Goal: Information Seeking & Learning: Find specific fact

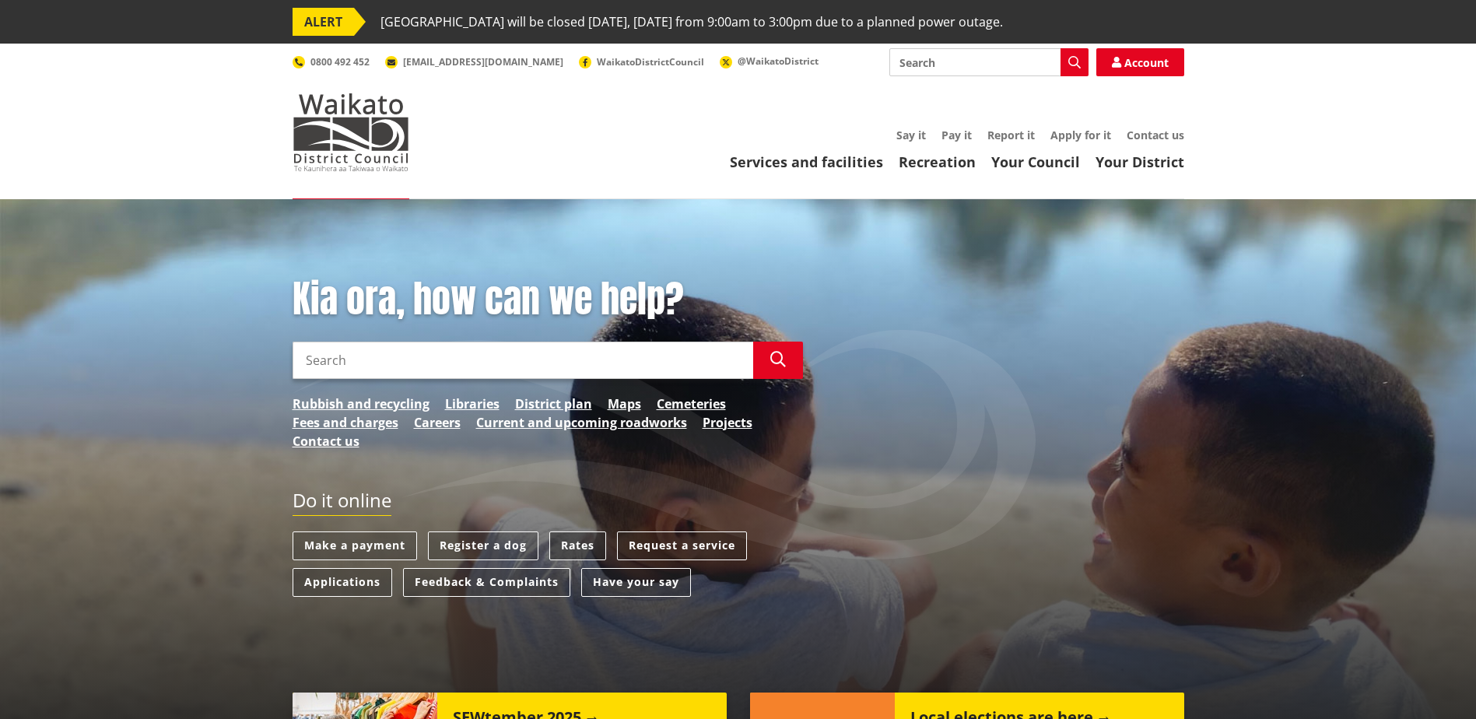
click at [575, 544] on link "Rates" at bounding box center [577, 545] width 57 height 29
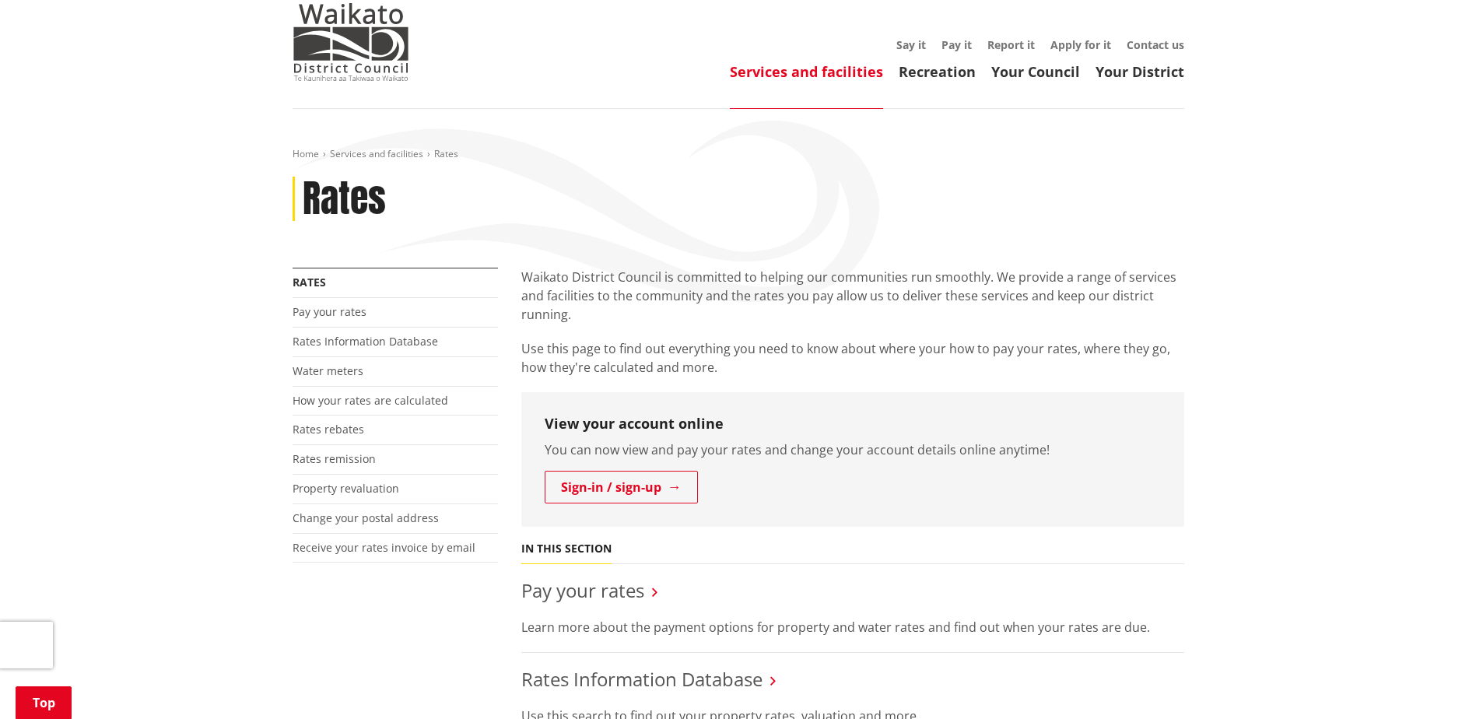
scroll to position [311, 0]
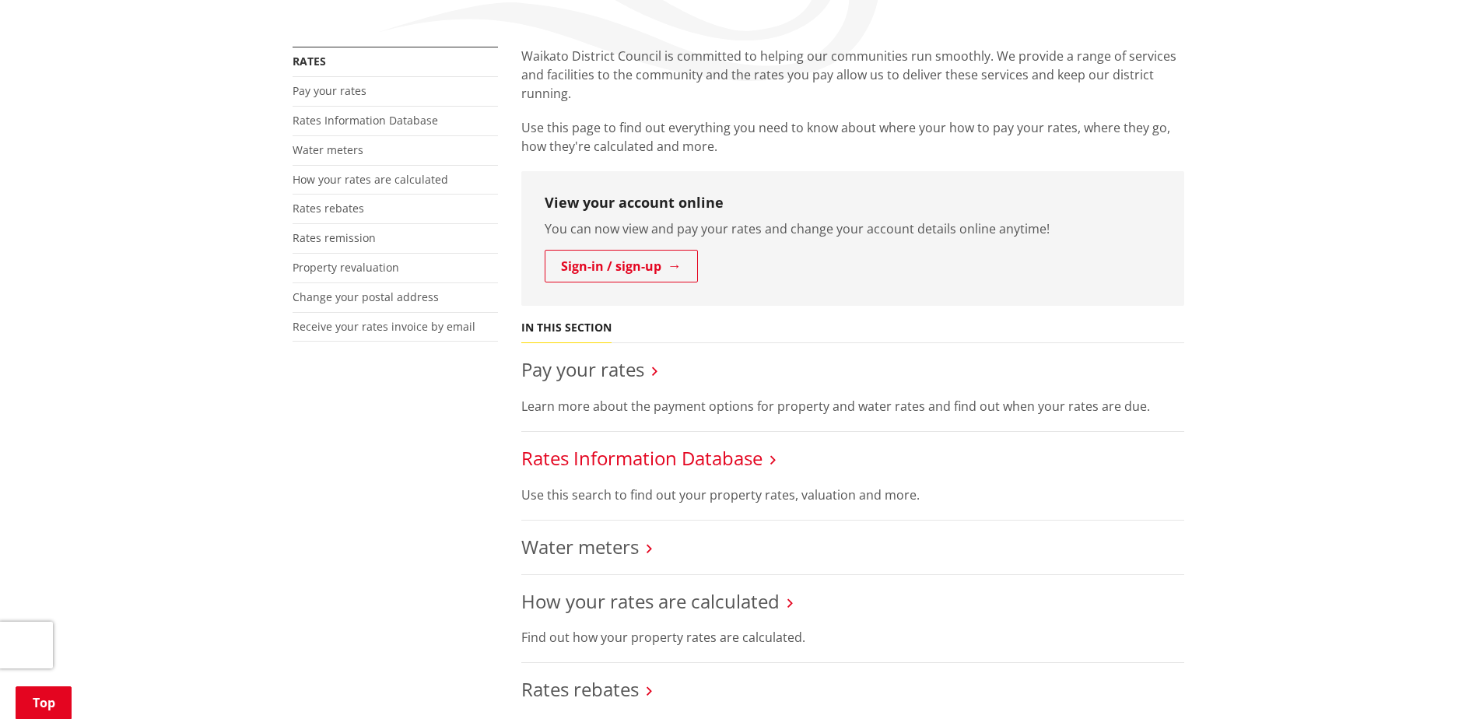
click at [703, 468] on link "Rates Information Database" at bounding box center [641, 458] width 241 height 26
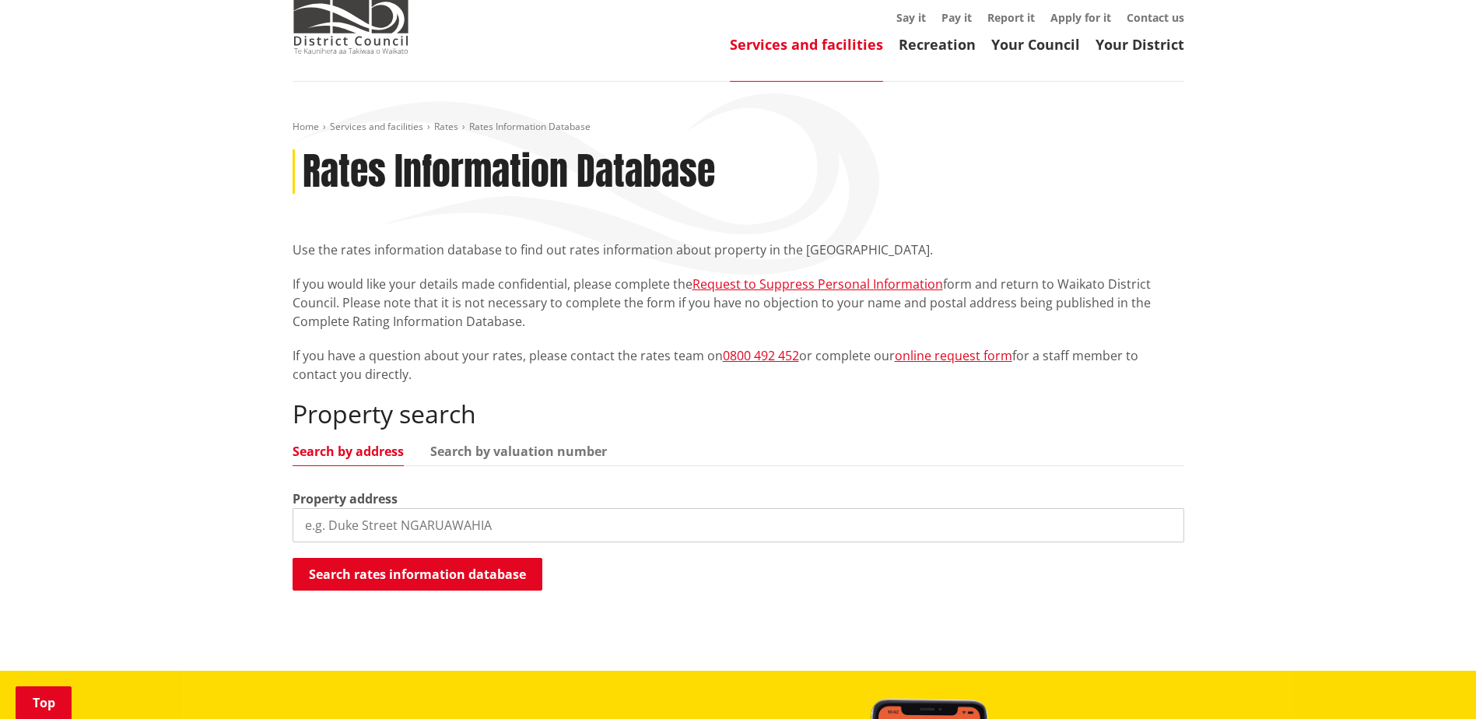
scroll to position [311, 0]
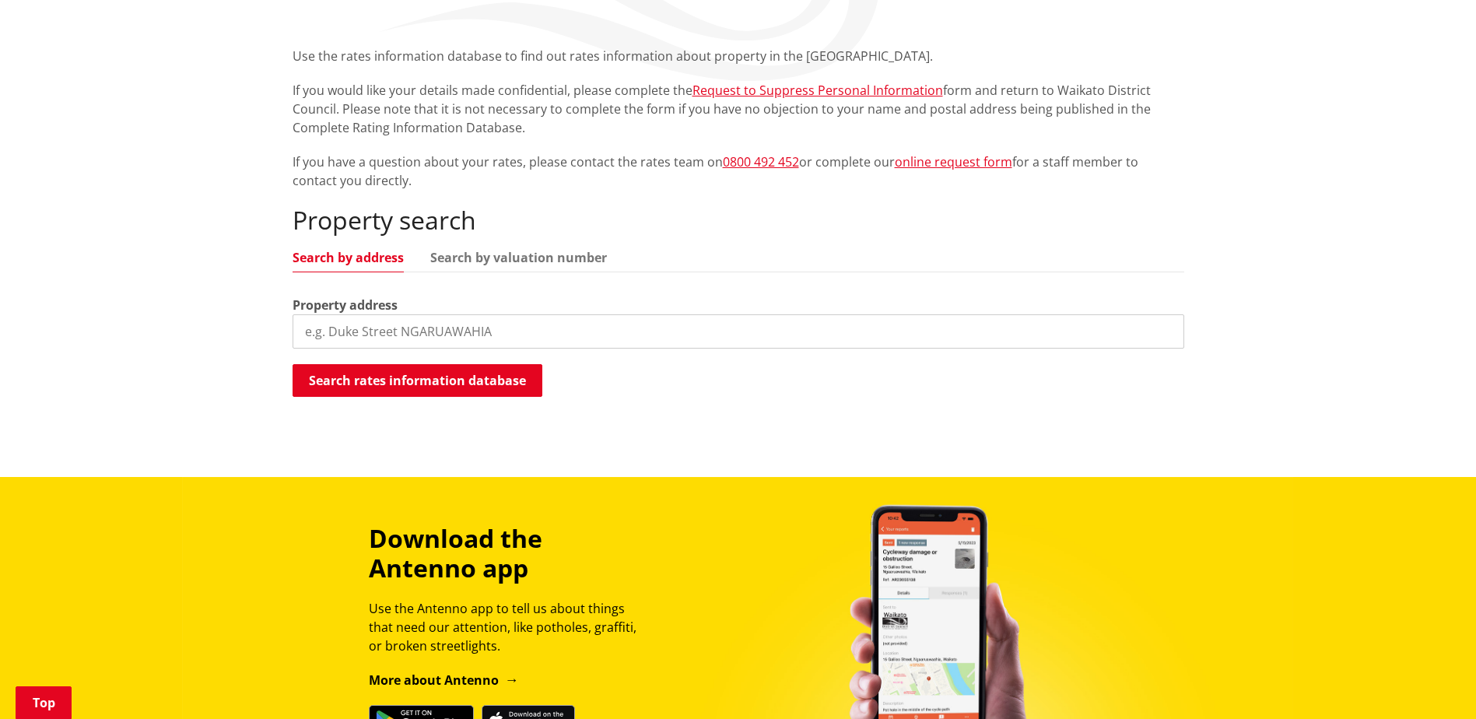
click at [482, 338] on input "search" at bounding box center [739, 331] width 892 height 34
type input "49 raranga road"
click at [457, 372] on button "Search rates information database" at bounding box center [418, 380] width 250 height 33
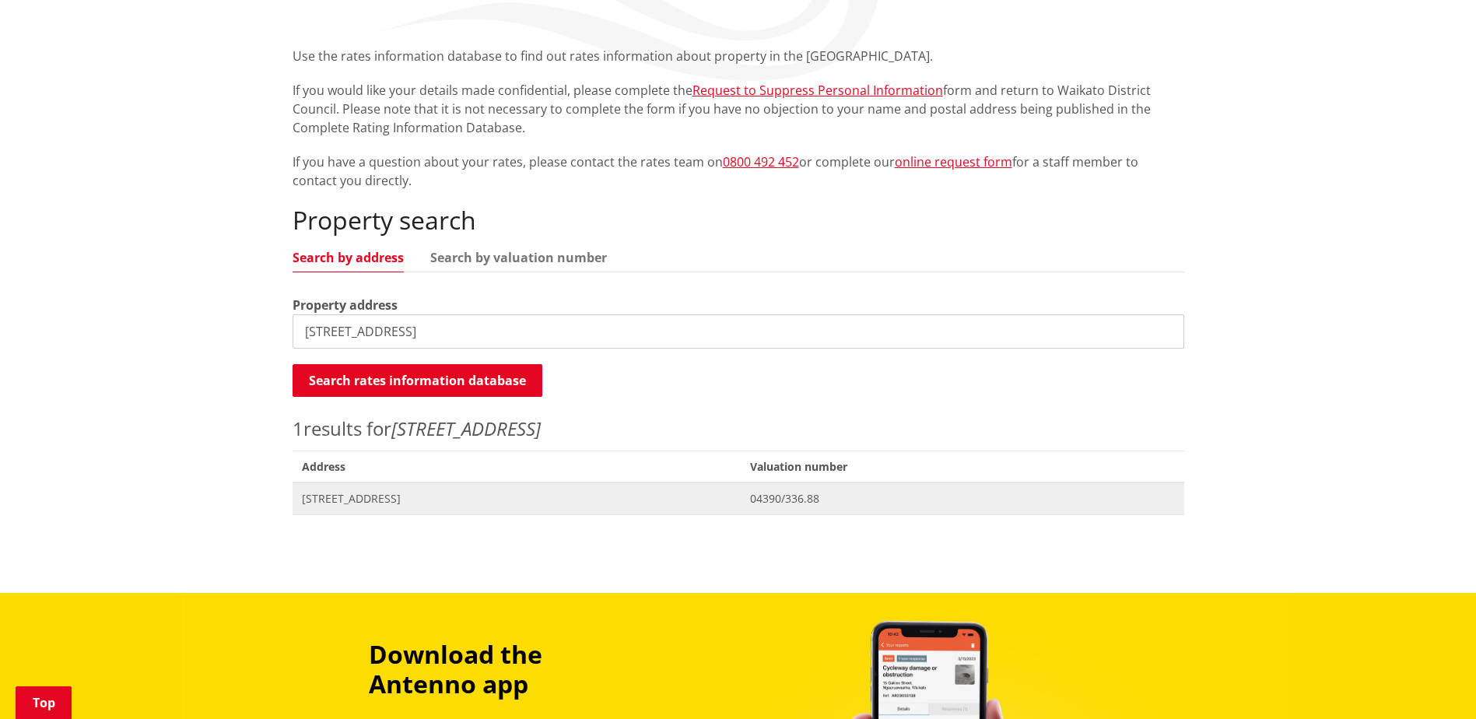
click at [394, 496] on span "49 Raranga Road TE KAUWHATA" at bounding box center [517, 499] width 430 height 16
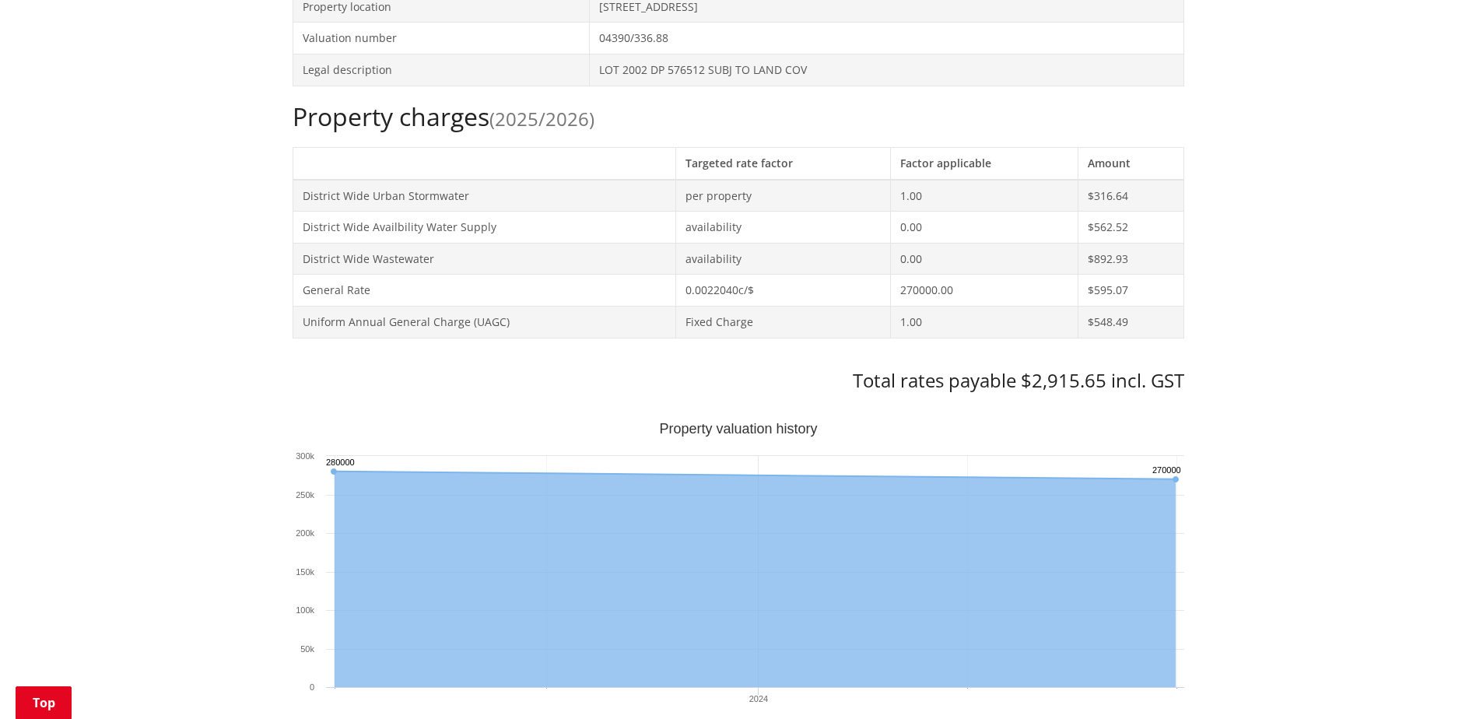
scroll to position [389, 0]
